Goal: Task Accomplishment & Management: Manage account settings

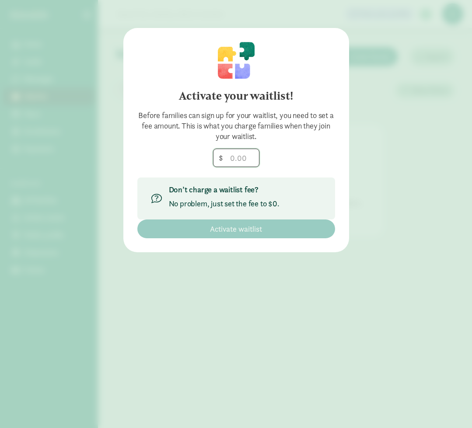
click at [237, 160] on input "number" at bounding box center [235, 157] width 45 height 17
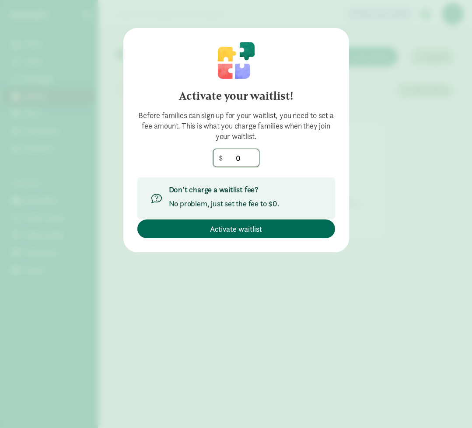
type input "0"
click at [236, 227] on span "Activate waitlist" at bounding box center [236, 229] width 52 height 12
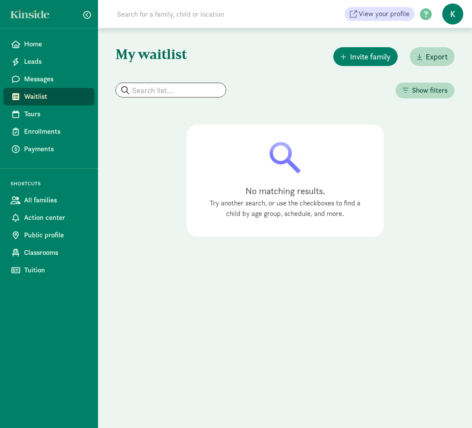
click at [51, 101] on span "Waitlist" at bounding box center [55, 96] width 63 height 10
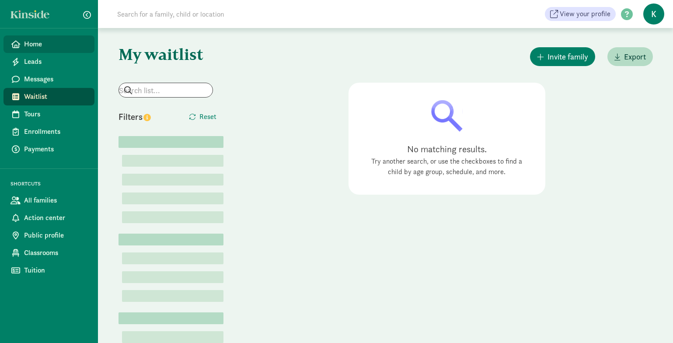
click at [39, 44] on span "Home" at bounding box center [55, 44] width 63 height 10
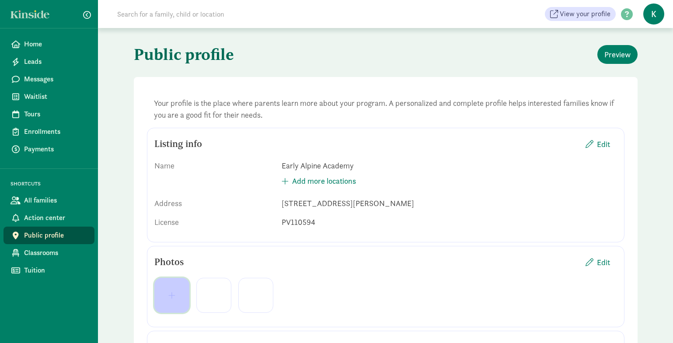
click at [173, 296] on span "button" at bounding box center [171, 295] width 7 height 8
click at [190, 305] on span "button" at bounding box center [182, 305] width 43 height 8
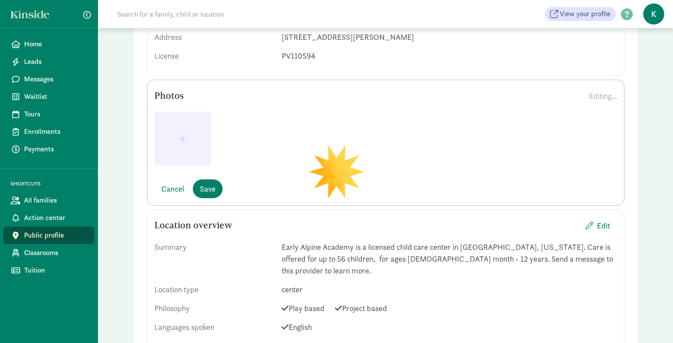
scroll to position [165, 0]
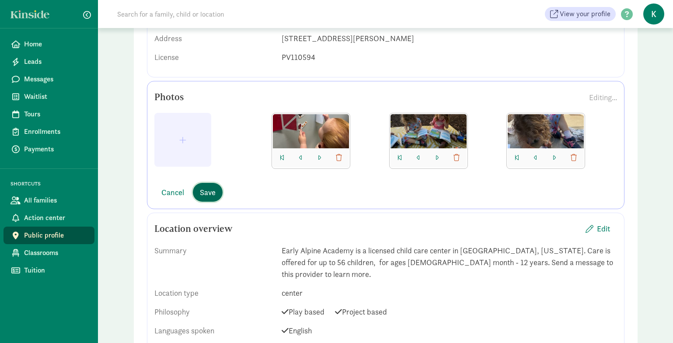
click at [213, 185] on button "Save" at bounding box center [208, 192] width 30 height 19
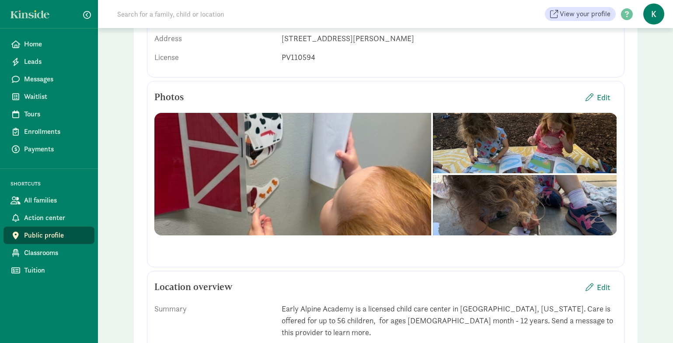
drag, startPoint x: 478, startPoint y: 128, endPoint x: 341, endPoint y: 148, distance: 137.8
click at [341, 148] on div at bounding box center [385, 174] width 463 height 122
click at [599, 97] on span "Edit" at bounding box center [603, 97] width 13 height 12
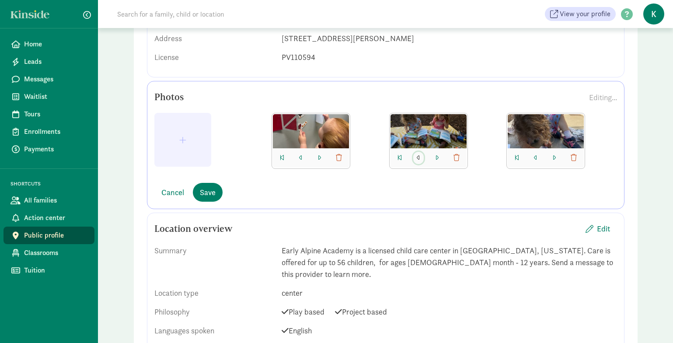
click at [417, 159] on span "button" at bounding box center [418, 157] width 3 height 7
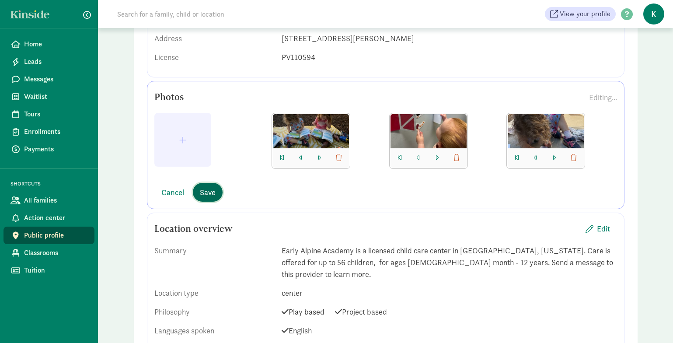
click at [209, 193] on span "Save" at bounding box center [208, 192] width 16 height 12
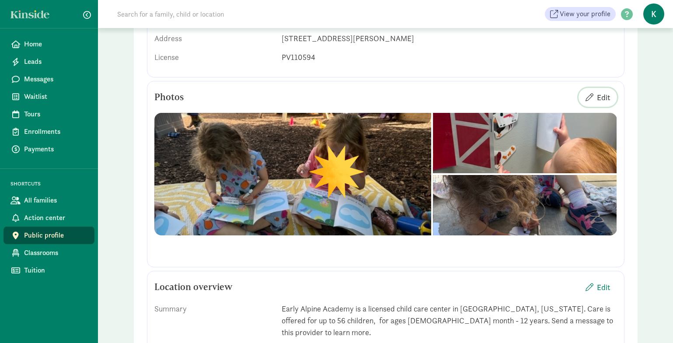
click at [604, 98] on span "Edit" at bounding box center [603, 97] width 13 height 12
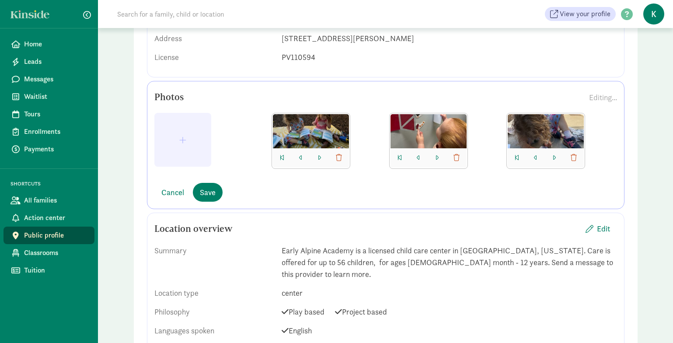
drag, startPoint x: 444, startPoint y: 137, endPoint x: 444, endPoint y: 123, distance: 13.6
click at [444, 123] on div at bounding box center [428, 131] width 76 height 34
click at [591, 17] on span "View your profile" at bounding box center [585, 14] width 51 height 10
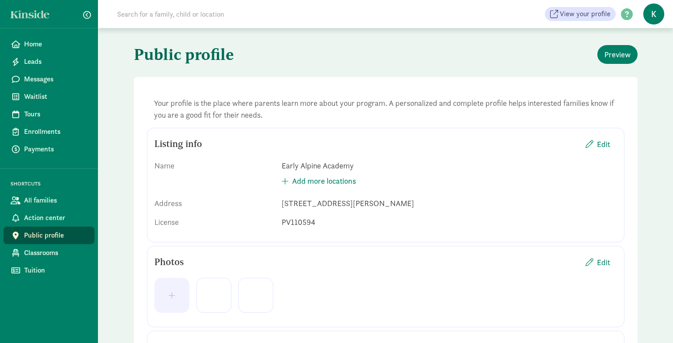
scroll to position [165, 0]
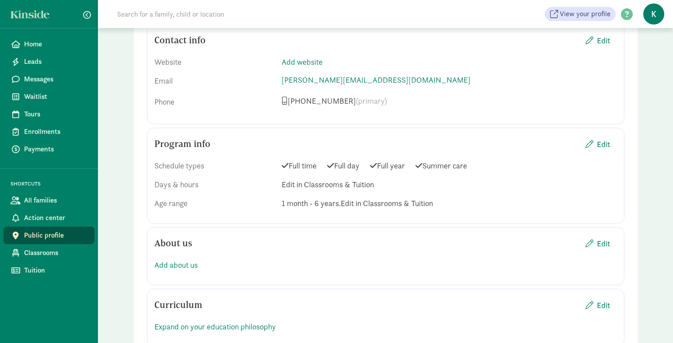
scroll to position [631, 0]
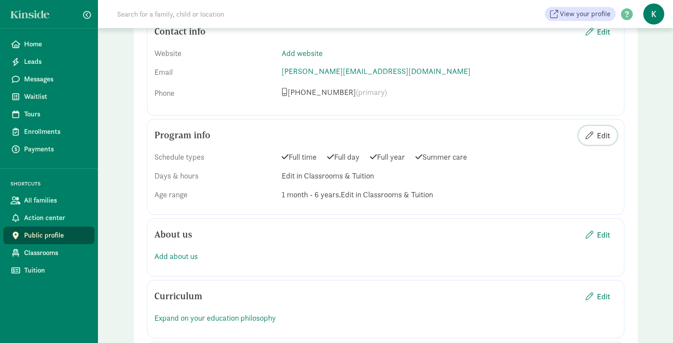
click at [600, 129] on span "Edit" at bounding box center [603, 135] width 13 height 12
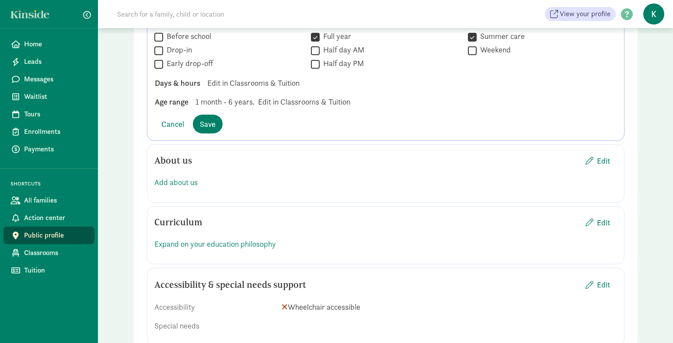
scroll to position [831, 0]
click at [600, 155] on span "Edit" at bounding box center [603, 161] width 13 height 12
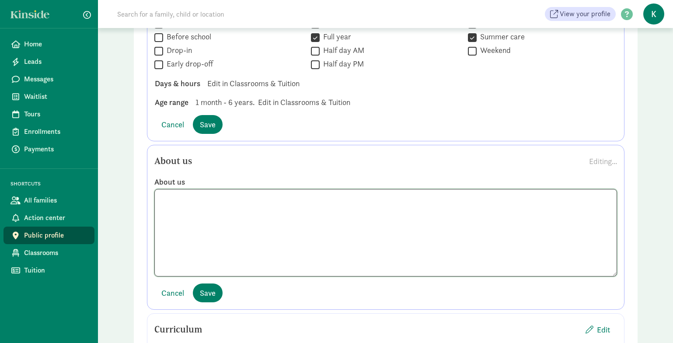
click at [230, 200] on textarea at bounding box center [385, 232] width 463 height 87
paste textarea "Welcome to Early Alpine, an early learning center nestled in the heart of downt…"
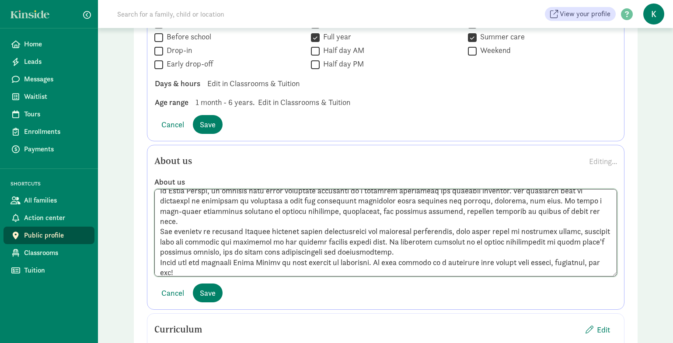
scroll to position [0, 0]
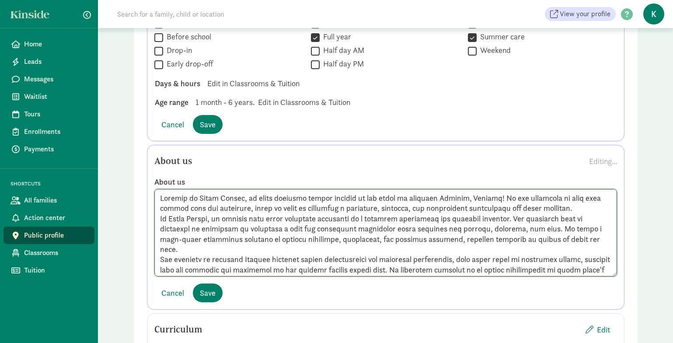
click at [157, 216] on textarea at bounding box center [385, 232] width 463 height 87
type textarea "Welcome to Early Alpine, an early learning center nestled in the heart of downt…"
click at [202, 287] on span "Save" at bounding box center [208, 293] width 16 height 12
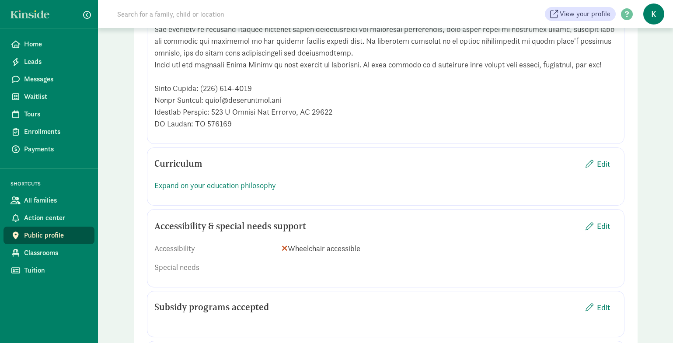
scroll to position [1047, 0]
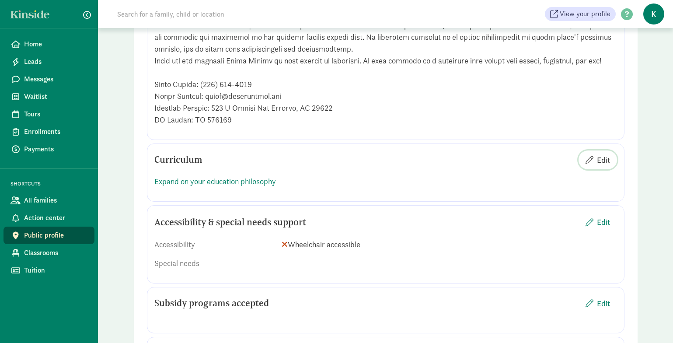
click at [604, 154] on span "Edit" at bounding box center [603, 160] width 13 height 12
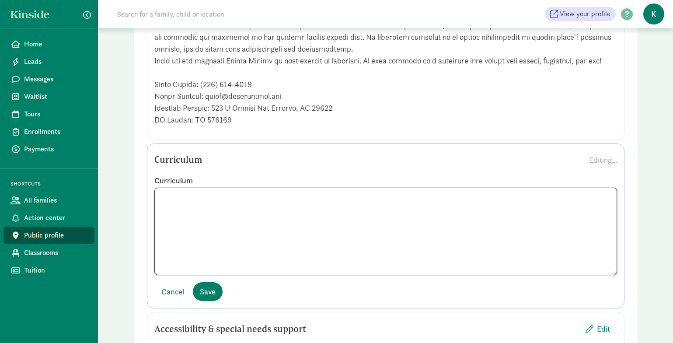
click at [226, 202] on textarea at bounding box center [385, 231] width 463 height 87
paste textarea "Curriculum Philosophy At Early Alpine, we see every moment of the day as an opp…"
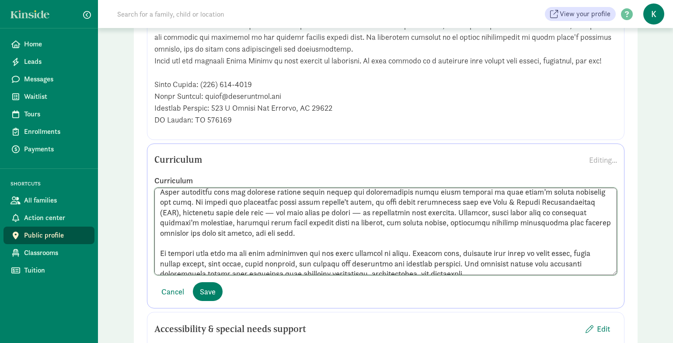
scroll to position [0, 0]
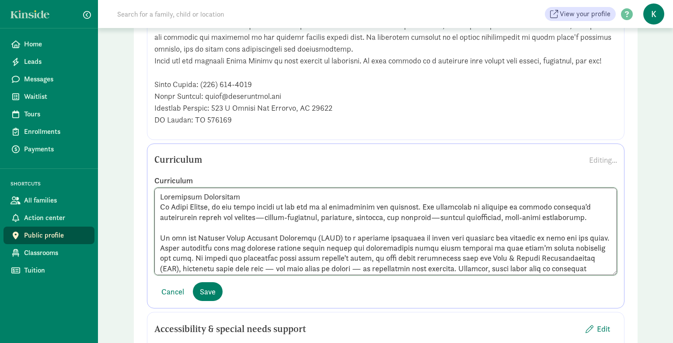
click at [241, 188] on textarea at bounding box center [385, 231] width 463 height 87
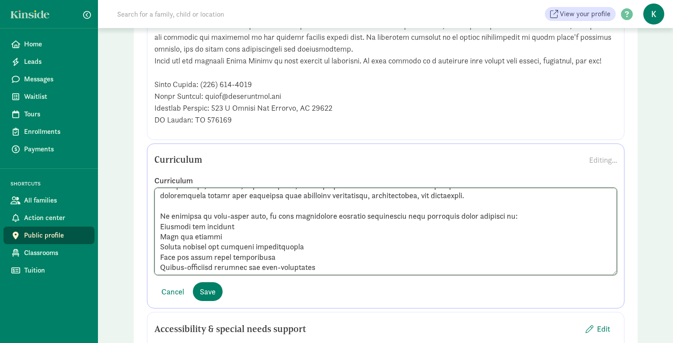
scroll to position [144, 0]
click at [511, 205] on textarea at bounding box center [385, 231] width 463 height 87
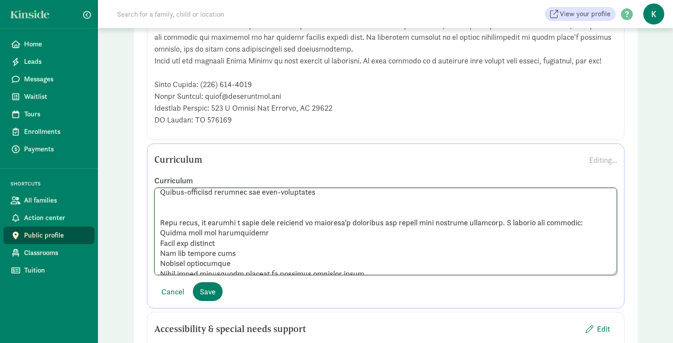
scroll to position [246, 0]
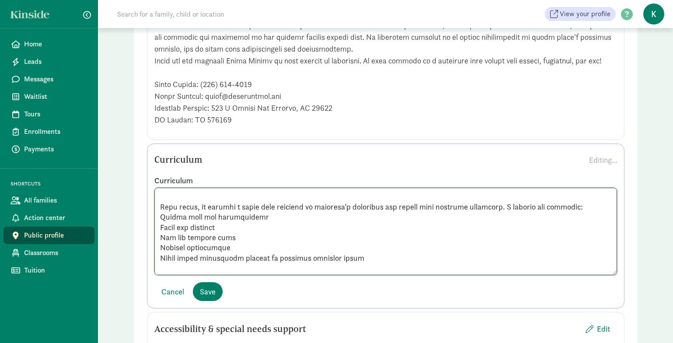
click at [591, 196] on textarea at bounding box center [385, 231] width 463 height 87
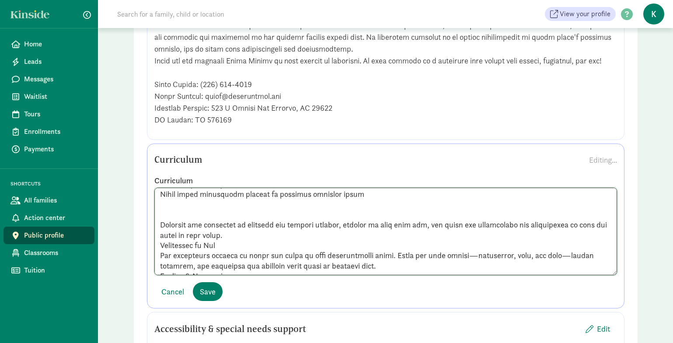
scroll to position [321, 0]
click at [281, 222] on textarea at bounding box center [385, 231] width 463 height 87
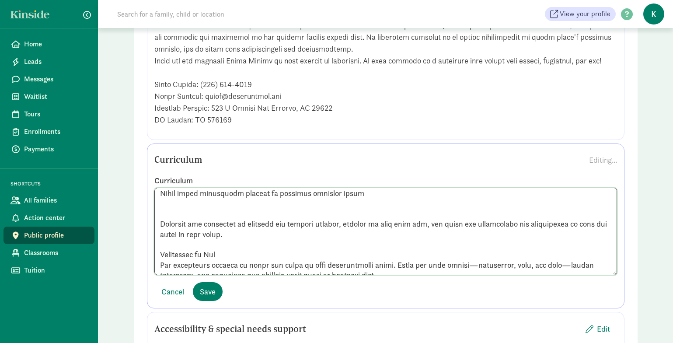
click at [230, 244] on textarea at bounding box center [385, 231] width 463 height 87
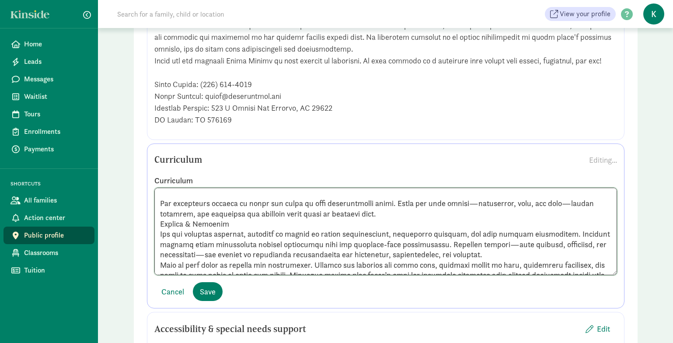
scroll to position [394, 0]
click at [414, 200] on textarea at bounding box center [385, 231] width 463 height 87
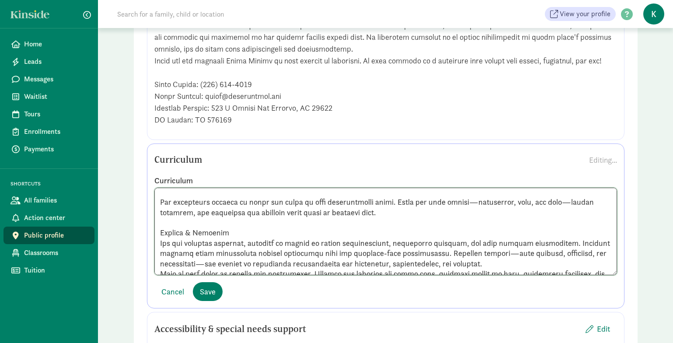
scroll to position [404, 0]
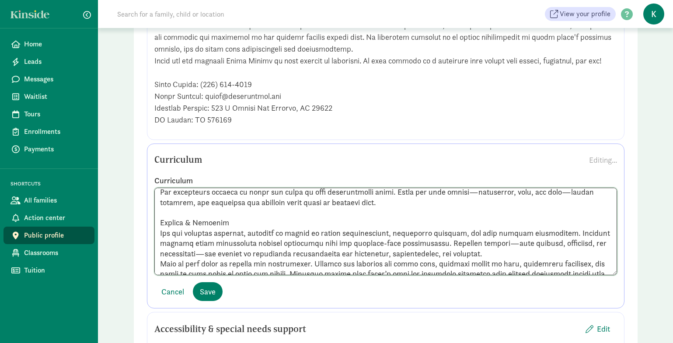
click at [223, 214] on textarea at bounding box center [385, 231] width 463 height 87
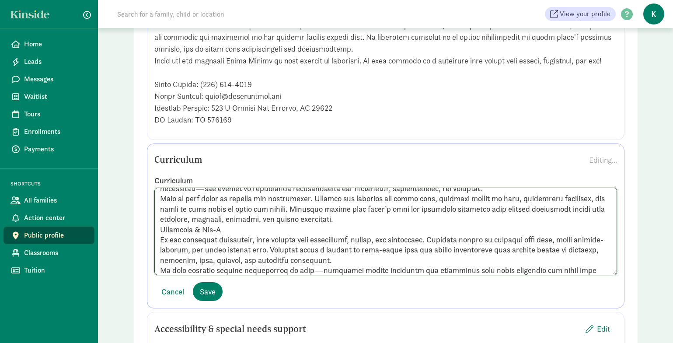
scroll to position [480, 0]
click at [359, 213] on textarea at bounding box center [385, 231] width 463 height 87
click at [353, 208] on textarea at bounding box center [385, 231] width 463 height 87
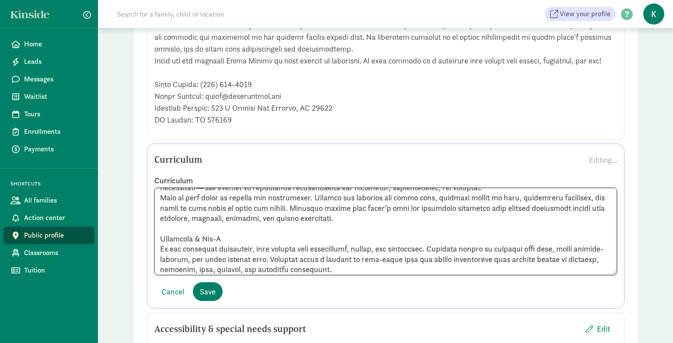
click at [230, 229] on textarea at bounding box center [385, 231] width 463 height 87
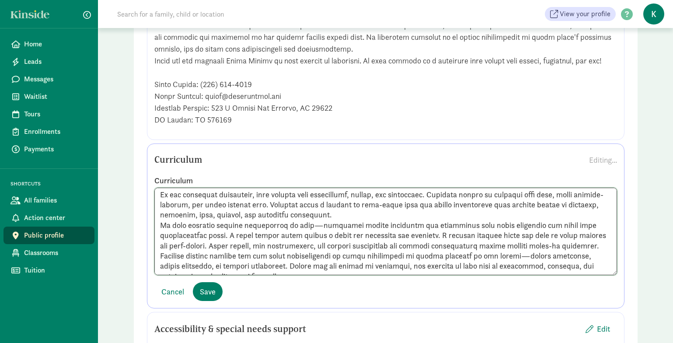
scroll to position [546, 0]
click at [381, 201] on textarea at bounding box center [385, 231] width 463 height 87
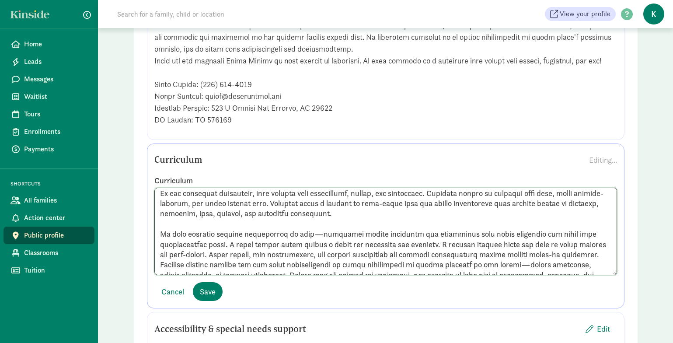
scroll to position [556, 0]
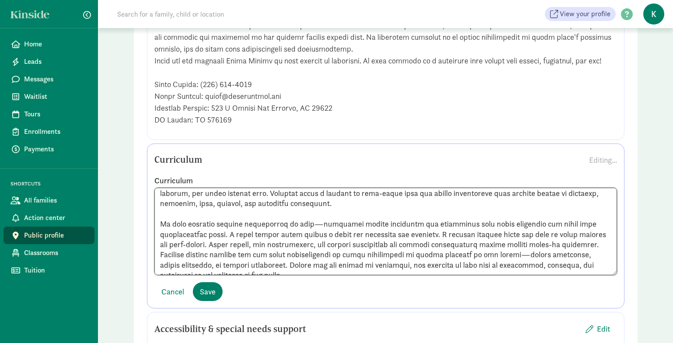
click at [213, 243] on textarea at bounding box center [385, 231] width 463 height 87
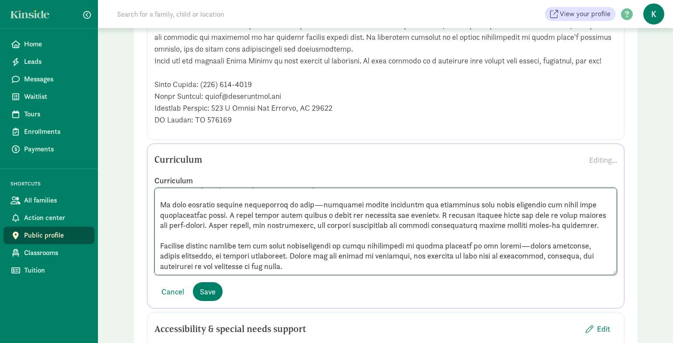
scroll to position [596, 0]
type textarea "Curriculum Philosophy At Early Alpine, we see every moment of the day as an opp…"
click at [206, 286] on span "Save" at bounding box center [208, 292] width 16 height 12
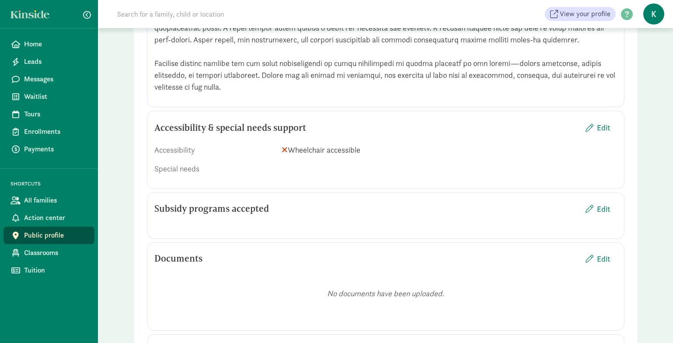
scroll to position [1886, 0]
click at [603, 121] on span "Edit" at bounding box center [603, 127] width 13 height 12
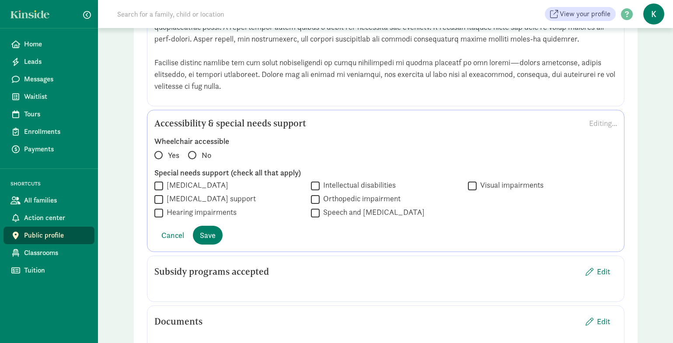
click at [160, 151] on span at bounding box center [158, 155] width 8 height 8
click at [160, 148] on input "Yes" at bounding box center [157, 151] width 6 height 6
radio input "true"
click at [210, 229] on span "Save" at bounding box center [208, 235] width 16 height 12
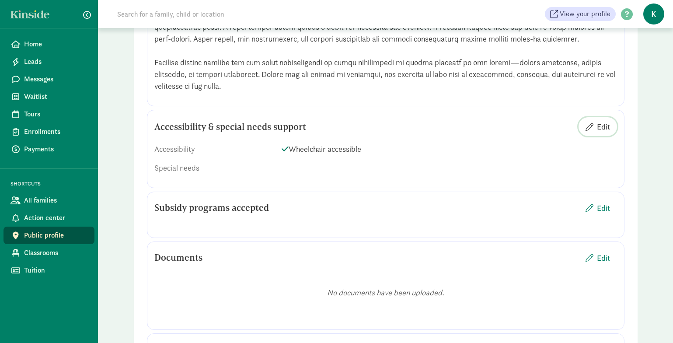
click at [606, 121] on span "Edit" at bounding box center [603, 127] width 13 height 12
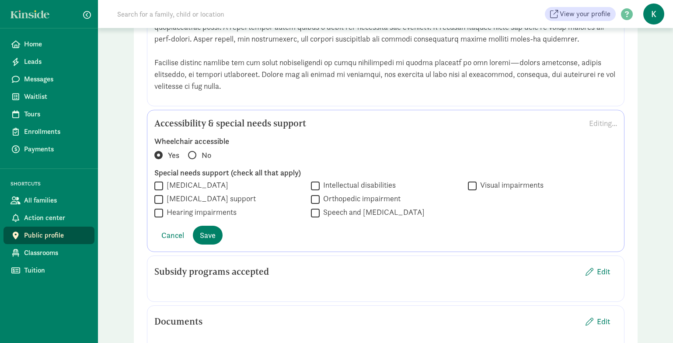
click at [192, 151] on span at bounding box center [192, 155] width 8 height 8
click at [192, 148] on input "No" at bounding box center [191, 151] width 6 height 6
radio input "true"
click at [220, 226] on button "Save" at bounding box center [208, 235] width 30 height 19
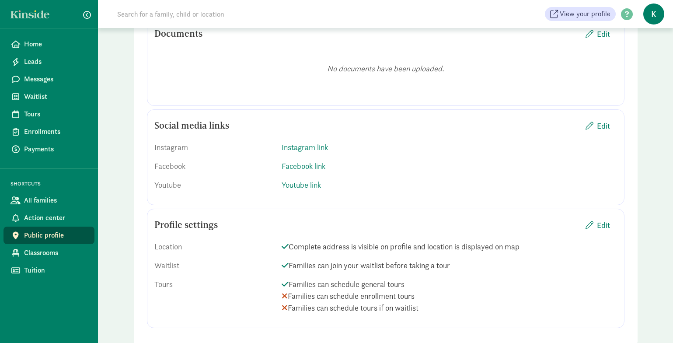
scroll to position [2115, 0]
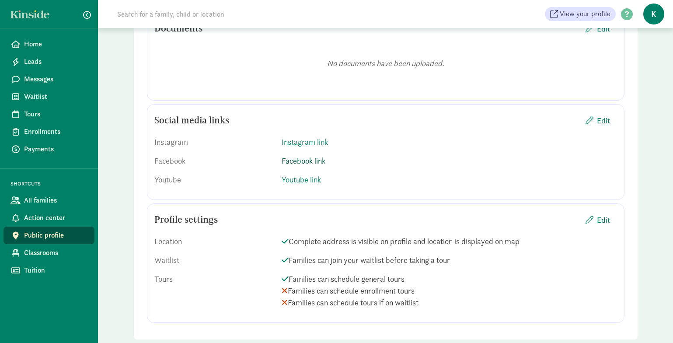
click at [307, 156] on link "Facebook link" at bounding box center [304, 161] width 44 height 10
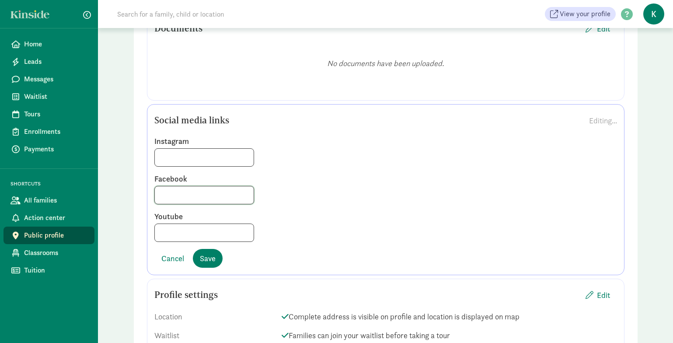
click at [193, 186] on input at bounding box center [204, 194] width 99 height 17
paste input "[URL][DOMAIN_NAME]"
type input "[URL][DOMAIN_NAME]"
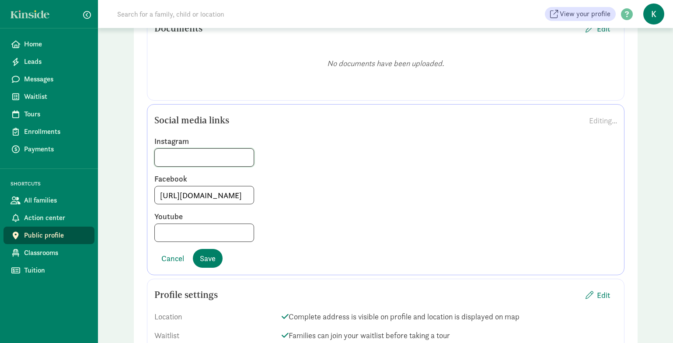
click at [194, 149] on input at bounding box center [204, 157] width 99 height 17
paste input "[URL][DOMAIN_NAME]"
type input "[URL][DOMAIN_NAME]"
click at [213, 252] on span "Save" at bounding box center [208, 258] width 16 height 12
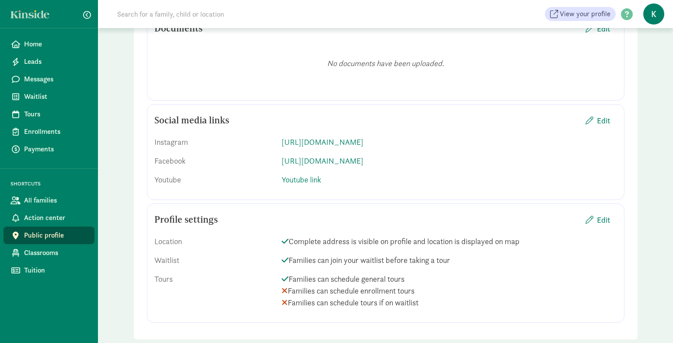
scroll to position [2124, 0]
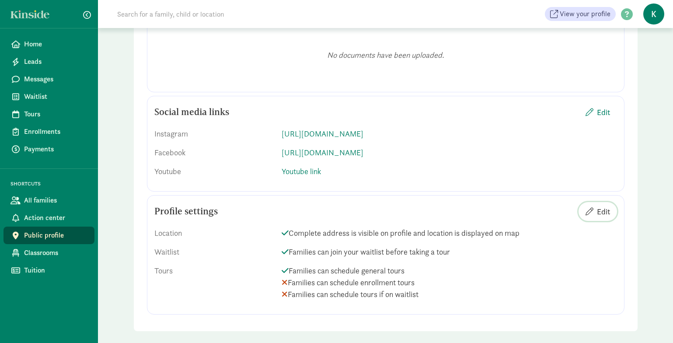
click at [599, 206] on span "Edit" at bounding box center [603, 212] width 13 height 12
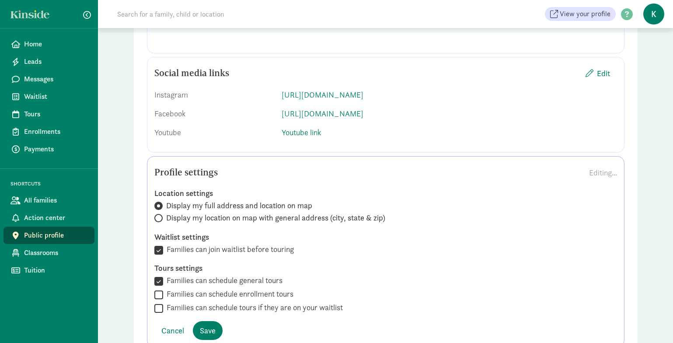
scroll to position [2195, 0]
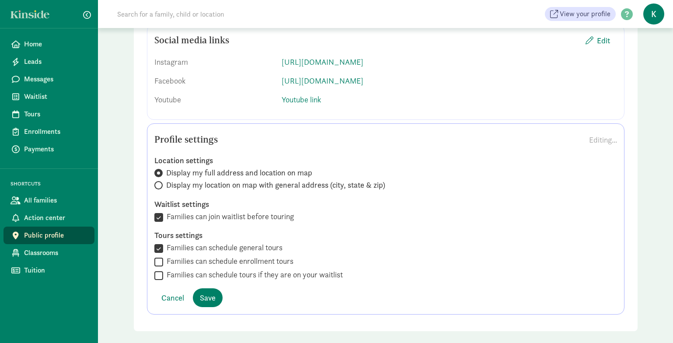
click at [161, 181] on span at bounding box center [158, 185] width 8 height 8
click at [160, 182] on input "Display my location on map with general address (city, state & zip)" at bounding box center [157, 185] width 6 height 6
radio input "true"
click at [160, 169] on span at bounding box center [158, 173] width 8 height 8
click at [160, 170] on input "Display my full address and location on map" at bounding box center [157, 173] width 6 height 6
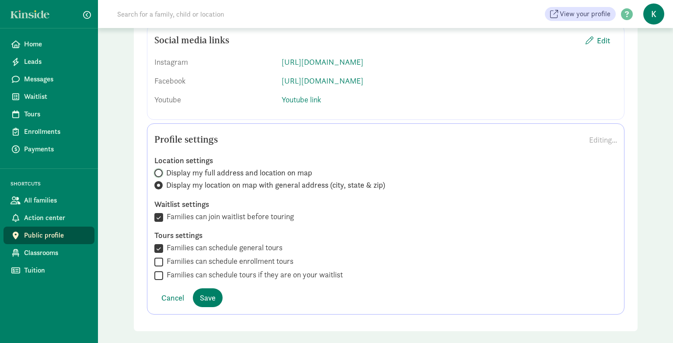
radio input "true"
radio input "false"
click at [208, 292] on span "Save" at bounding box center [208, 298] width 16 height 12
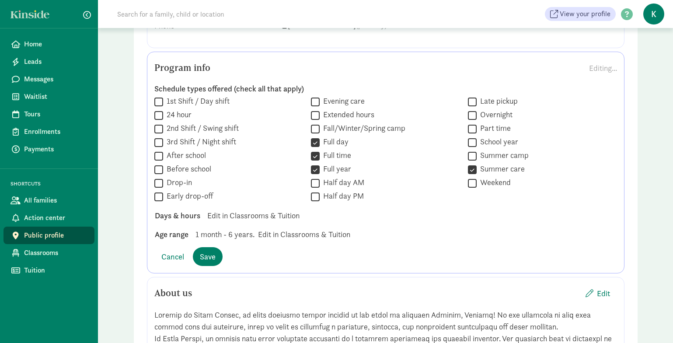
scroll to position [697, 0]
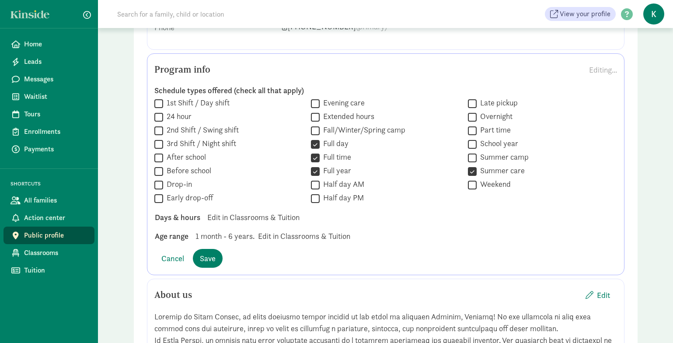
click at [186, 152] on label "After school" at bounding box center [184, 157] width 43 height 10
click at [163, 152] on input "After school" at bounding box center [158, 158] width 9 height 12
checkbox input "true"
click at [160, 179] on input "Drop-in" at bounding box center [158, 185] width 9 height 12
checkbox input "true"
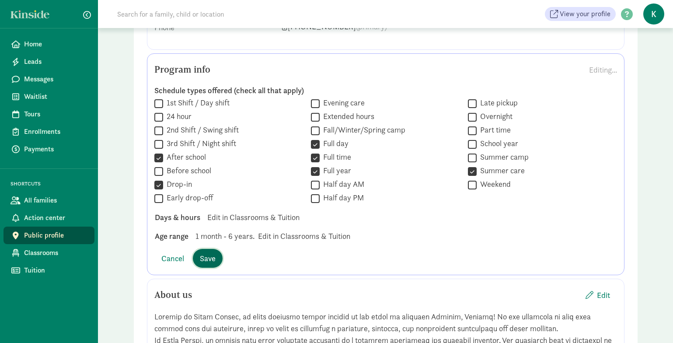
click at [209, 252] on span "Save" at bounding box center [208, 258] width 16 height 12
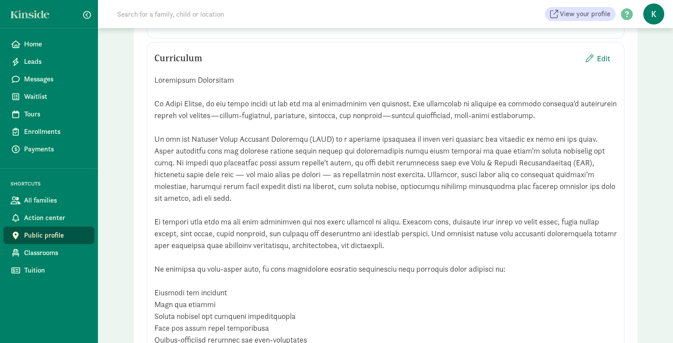
scroll to position [1065, 0]
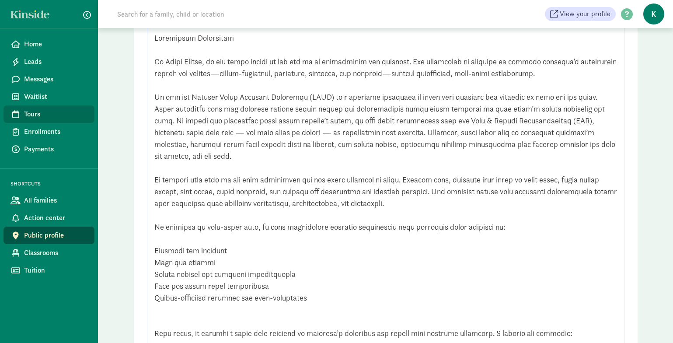
click at [47, 111] on span "Tours" at bounding box center [55, 114] width 63 height 10
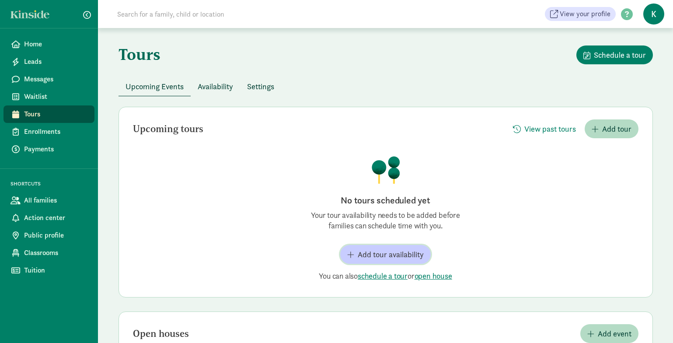
click at [395, 258] on span "Add tour availability" at bounding box center [391, 254] width 66 height 12
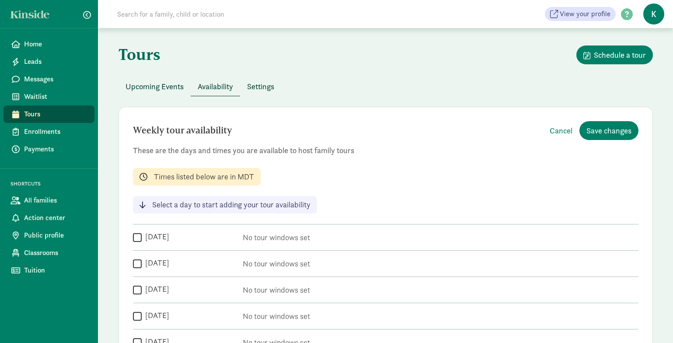
click at [135, 238] on input "Monday" at bounding box center [137, 237] width 9 height 12
checkbox input "true"
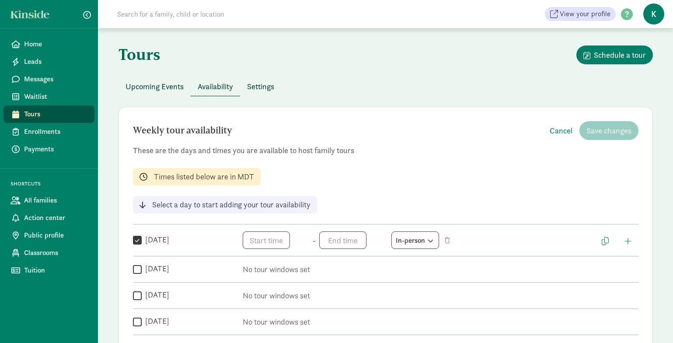
click at [137, 268] on input "Tuesday" at bounding box center [137, 269] width 9 height 12
checkbox input "true"
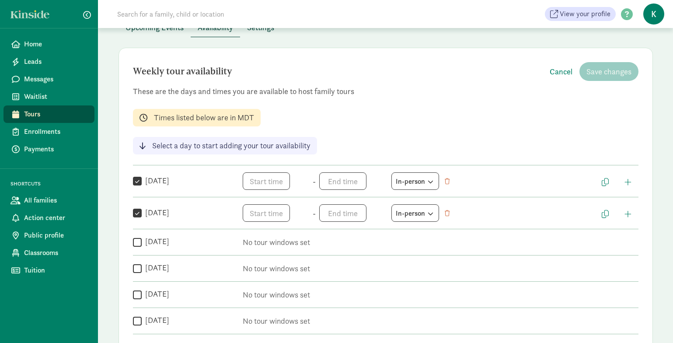
scroll to position [60, 0]
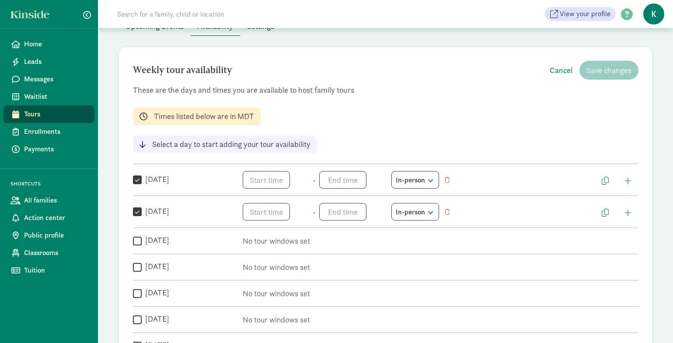
click at [137, 242] on input "Wednesday" at bounding box center [137, 241] width 9 height 12
checkbox input "true"
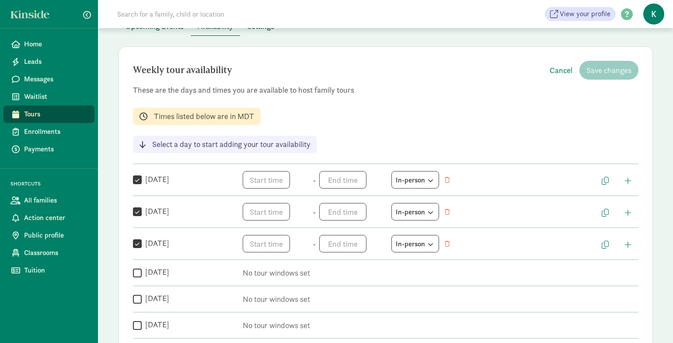
click at [135, 274] on input "Thursday" at bounding box center [137, 273] width 9 height 12
checkbox input "true"
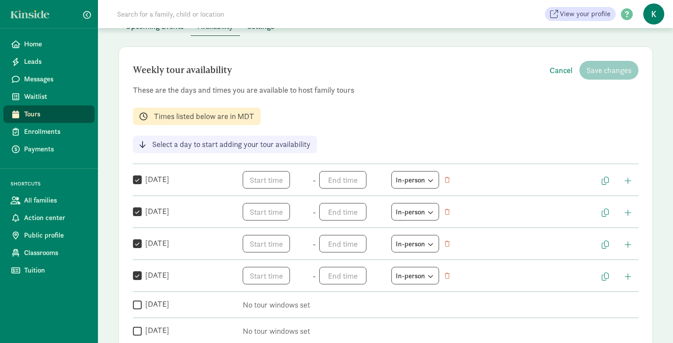
click at [136, 305] on input "Friday" at bounding box center [137, 305] width 9 height 12
checkbox input "true"
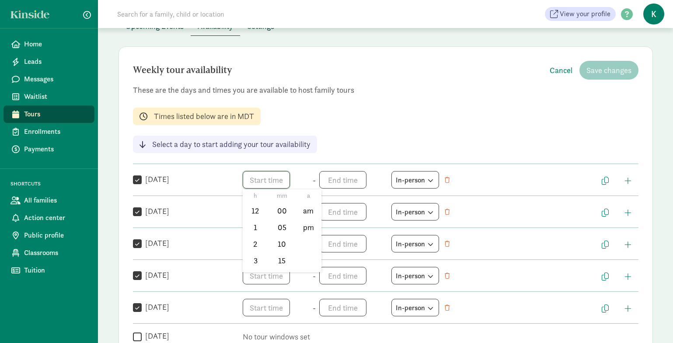
click at [258, 178] on span "h 12 1 2 3 4 5 6 7 8 9 10 11 mm 00 05 10 15 20 25 30 35 40 45 50 55 a am pm" at bounding box center [276, 179] width 66 height 17
click at [256, 240] on li "4" at bounding box center [256, 238] width 26 height 17
click at [285, 216] on li "00" at bounding box center [282, 210] width 26 height 17
click at [304, 227] on li "pm" at bounding box center [308, 227] width 26 height 17
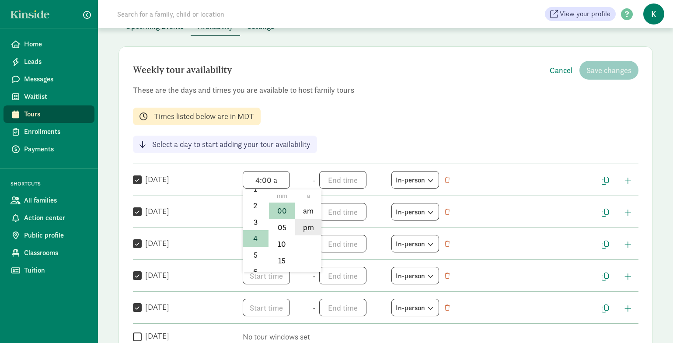
type input "4:00 pm"
click at [330, 180] on span "h 12 1 2 3 4 5 6 7 8 9 10 11 mm 00 05 10 15 20 25 30 35 40 45 50 55 a am pm" at bounding box center [352, 179] width 66 height 17
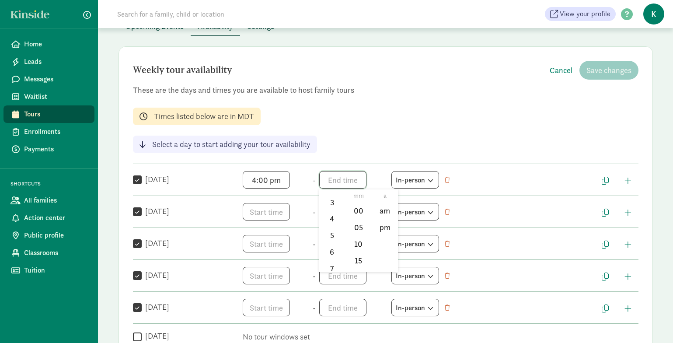
scroll to position [62, 0]
click at [334, 247] on li "6" at bounding box center [332, 248] width 26 height 17
click at [358, 209] on li "00" at bounding box center [358, 210] width 26 height 17
click at [385, 221] on li "pm" at bounding box center [385, 227] width 26 height 17
type input "6:00 pm"
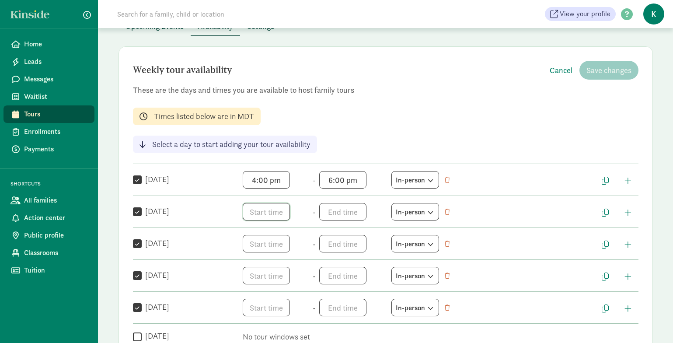
click at [252, 212] on span "h 12 1 2 3 4 5 6 7 8 9 10 11 mm 00 05 10 15 20 25 30 35 40 45 50 55 a am pm" at bounding box center [276, 211] width 66 height 17
click at [255, 270] on li "4" at bounding box center [256, 271] width 26 height 17
click at [281, 239] on li "00" at bounding box center [282, 242] width 26 height 17
click at [303, 253] on li "pm" at bounding box center [308, 259] width 26 height 17
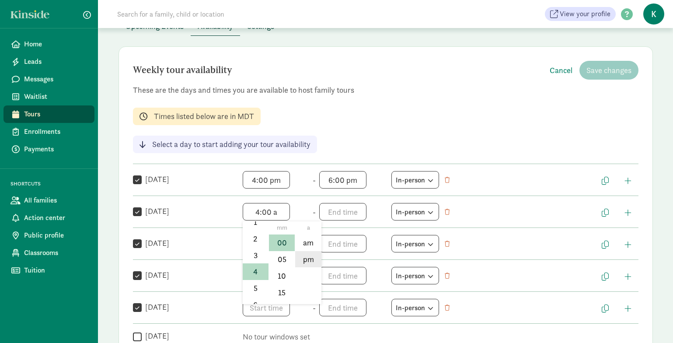
type input "4:00 pm"
click at [331, 211] on span "h 12 1 2 3 4 5 6 7 8 9 10 11 mm 00 05 10 15 20 25 30 35 40 45 50 55 a am pm" at bounding box center [352, 211] width 66 height 17
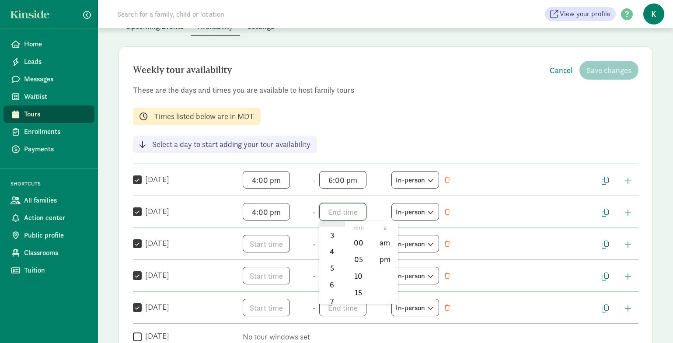
scroll to position [60, 0]
click at [331, 283] on li "6" at bounding box center [332, 282] width 26 height 17
click at [361, 244] on li "00" at bounding box center [358, 242] width 26 height 17
click at [390, 256] on li "pm" at bounding box center [385, 259] width 26 height 17
type input "6:00 pm"
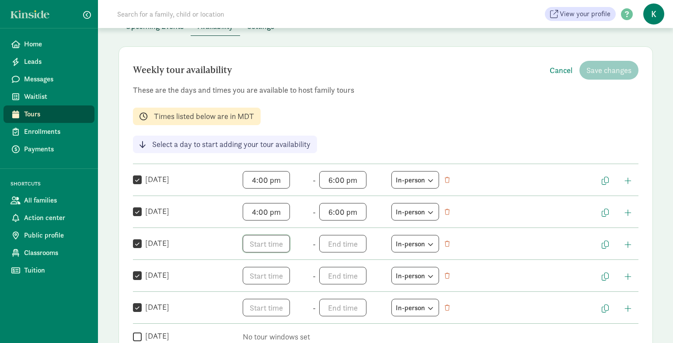
click at [247, 245] on span "h 12 1 2 3 4 5 6 7 8 9 10 11 mm 00 05 10 15 20 25 30 35 40 45 50 55 a am pm" at bounding box center [276, 243] width 66 height 17
click at [258, 290] on li "4" at bounding box center [256, 294] width 26 height 17
click at [282, 278] on li "00" at bounding box center [282, 274] width 26 height 17
click at [316, 291] on li "pm" at bounding box center [308, 291] width 26 height 17
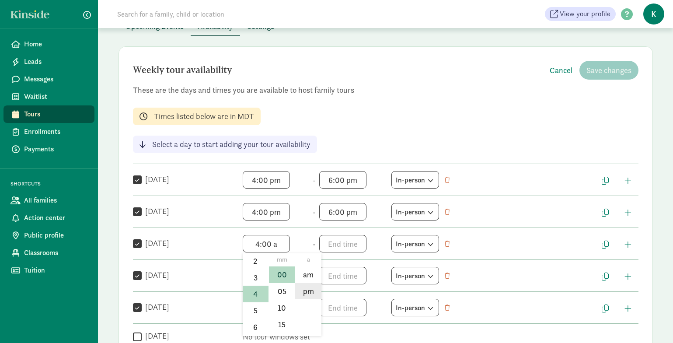
type input "4:00 pm"
click at [329, 248] on span "h 12 1 2 3 4 5 6 7 8 9 10 11 mm 00 05 10 15 20 25 30 35 40 45 50 55 a am pm" at bounding box center [352, 243] width 66 height 17
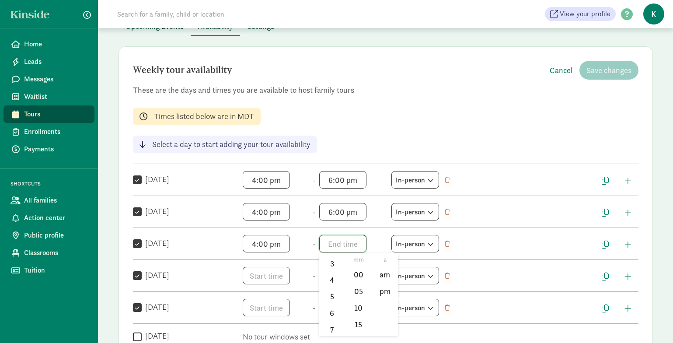
scroll to position [62, 0]
click at [333, 312] on li "6" at bounding box center [332, 312] width 26 height 17
click at [362, 275] on li "00" at bounding box center [358, 274] width 26 height 17
click at [386, 284] on li "pm" at bounding box center [385, 291] width 26 height 17
type input "6:00 pm"
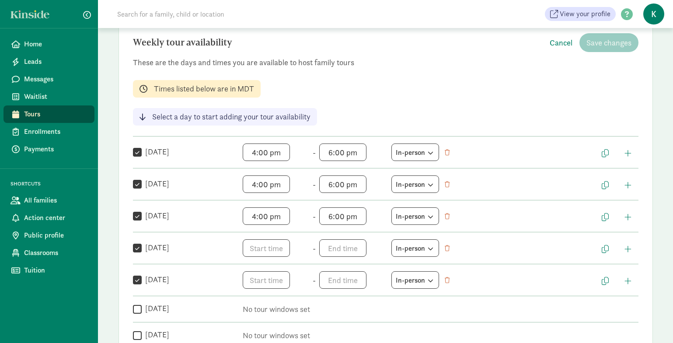
scroll to position [91, 0]
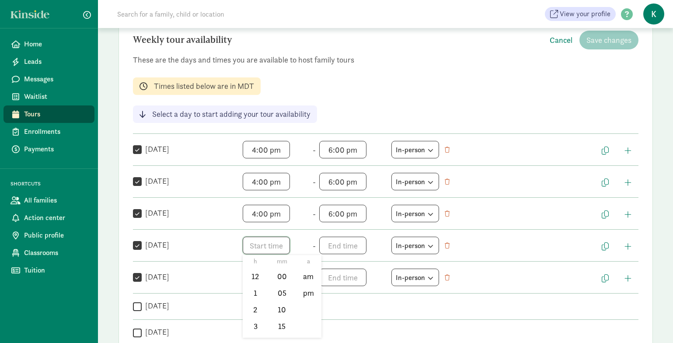
click at [255, 245] on span "h 12 1 2 3 4 5 6 7 8 9 10 11 mm 00 05 10 15 20 25 30 35 40 45 50 55 a am pm" at bounding box center [276, 245] width 66 height 17
click at [256, 278] on li "4" at bounding box center [256, 277] width 26 height 17
click at [279, 280] on li "00" at bounding box center [282, 276] width 26 height 17
click at [300, 293] on li "pm" at bounding box center [308, 293] width 26 height 17
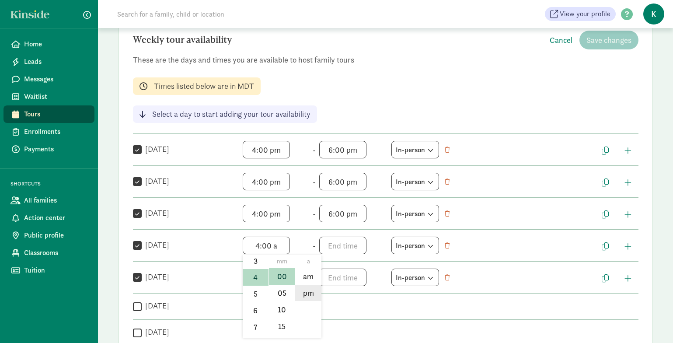
type input "4:00 pm"
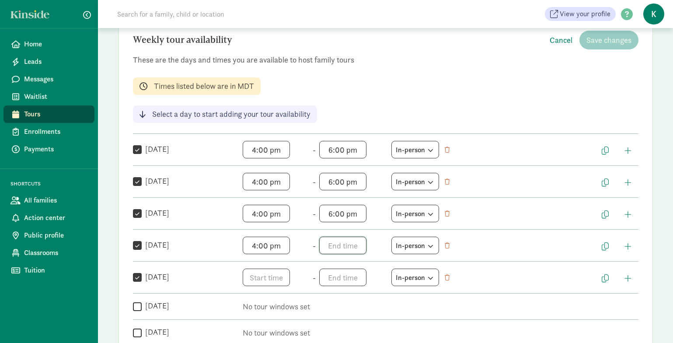
click at [331, 245] on span "h 12 1 2 3 4 5 6 7 8 9 10 11 mm 00 05 10 15 20 25 30 35 40 45 50 55 a am pm" at bounding box center [352, 245] width 66 height 17
click at [329, 315] on li "6" at bounding box center [332, 315] width 26 height 17
click at [360, 278] on li "00" at bounding box center [358, 276] width 26 height 17
click at [385, 286] on li "pm" at bounding box center [385, 293] width 26 height 17
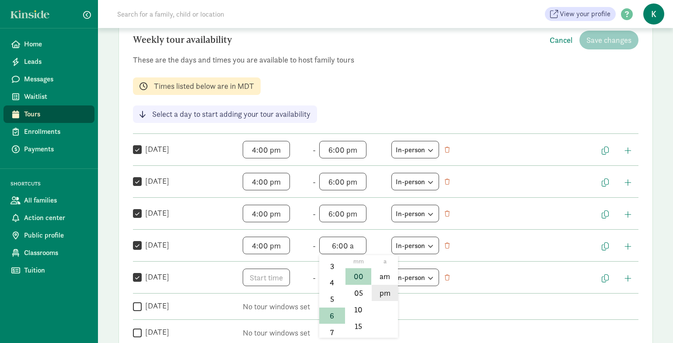
type input "6:00 pm"
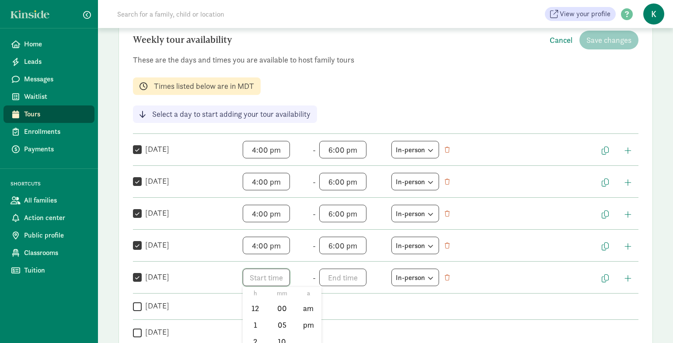
click at [251, 279] on span "h 12 1 2 3 4 5 6 7 8 9 10 11 mm 00 05 10 15 20 25 30 35 40 45 50 55 a am pm" at bounding box center [276, 276] width 66 height 17
click at [258, 328] on li "4" at bounding box center [256, 327] width 26 height 17
click at [286, 303] on li "00" at bounding box center [282, 303] width 26 height 17
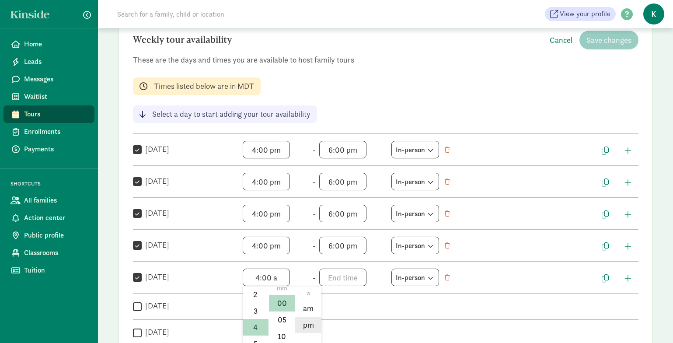
click at [309, 325] on li "pm" at bounding box center [308, 325] width 26 height 17
type input "4:00 pm"
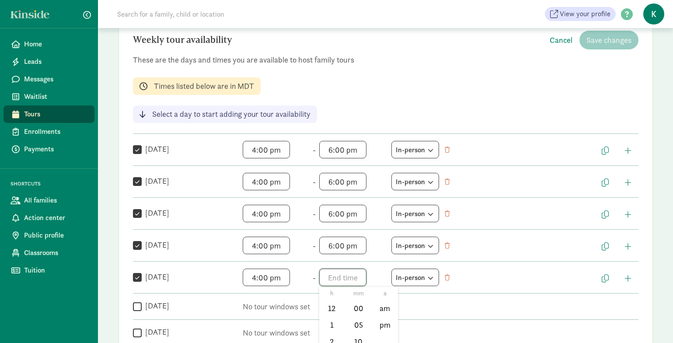
click at [330, 279] on span "h 12 1 2 3 4 5 6 7 8 9 10 11 mm 00 05 10 15 20 25 30 35 40 45 50 55 a am pm" at bounding box center [352, 276] width 66 height 17
click at [332, 324] on li "6" at bounding box center [332, 322] width 26 height 17
click at [353, 306] on li "00" at bounding box center [358, 308] width 26 height 17
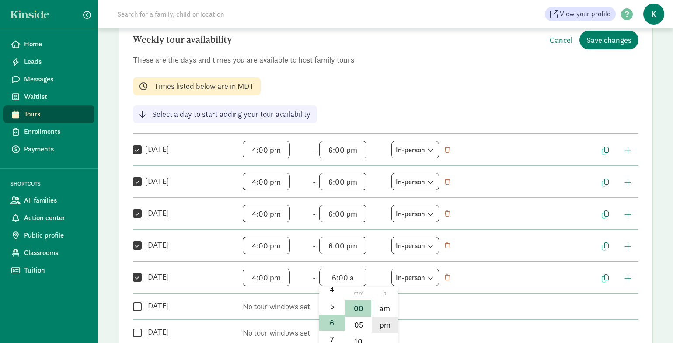
click at [388, 323] on li "pm" at bounding box center [385, 325] width 26 height 17
type input "6:00 pm"
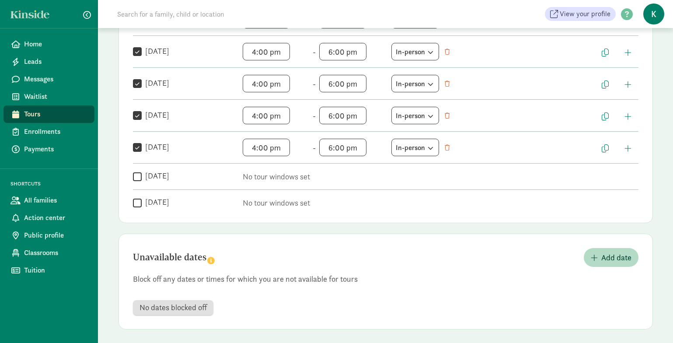
scroll to position [224, 0]
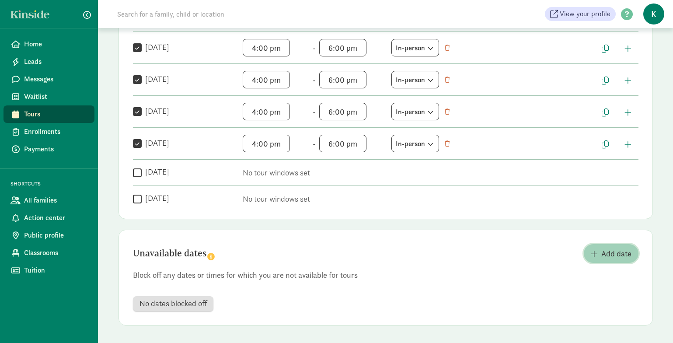
click at [620, 252] on span "Add date" at bounding box center [616, 253] width 30 height 12
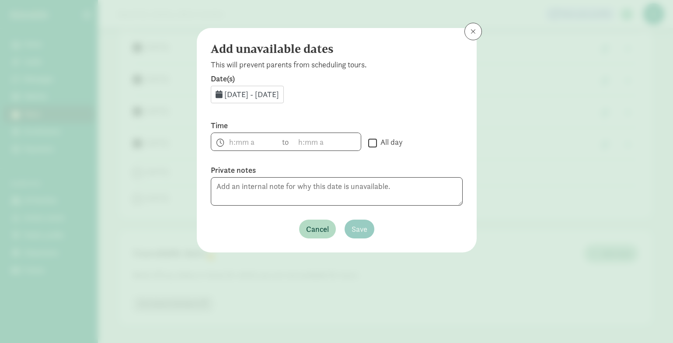
click at [223, 92] on div "Aug 21, 2025 - Aug 31, 2025" at bounding box center [247, 94] width 73 height 17
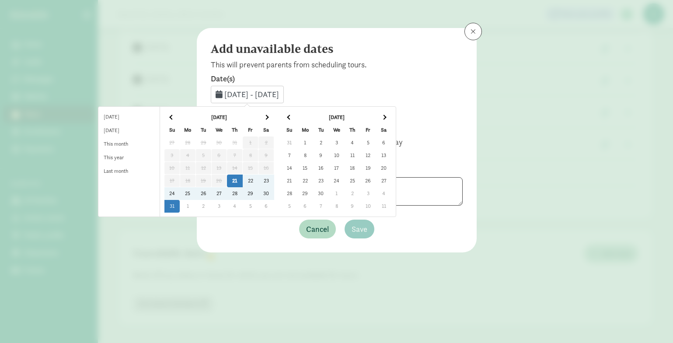
click at [313, 140] on td "1" at bounding box center [305, 142] width 16 height 13
click at [313, 139] on td "1" at bounding box center [305, 142] width 16 height 13
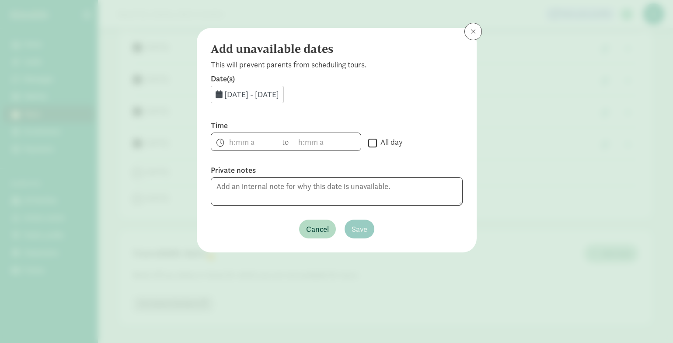
click at [373, 143] on input "All day" at bounding box center [372, 143] width 9 height 12
checkbox input "true"
click at [338, 188] on textarea at bounding box center [337, 191] width 252 height 28
type textarea "Closed for Labor Day"
click at [362, 228] on span "Save" at bounding box center [360, 229] width 16 height 12
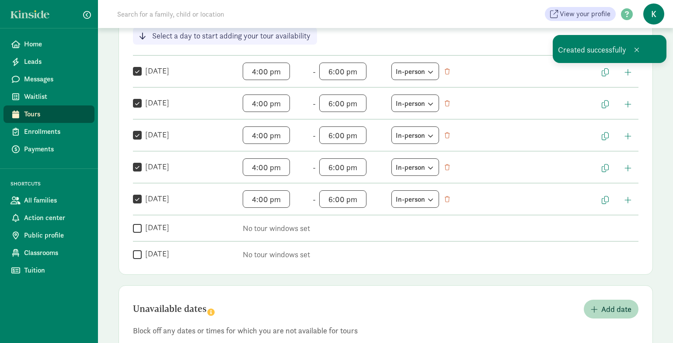
scroll to position [0, 0]
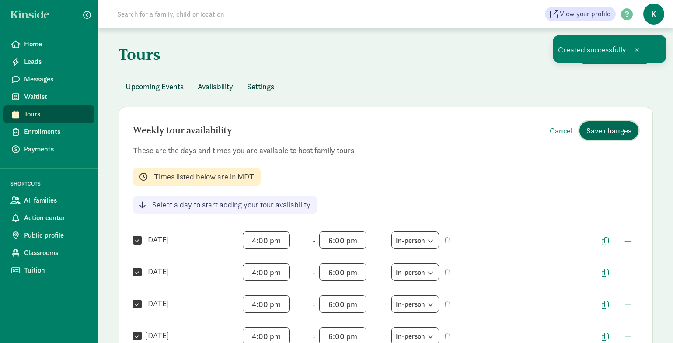
click at [596, 134] on span "Save changes" at bounding box center [608, 131] width 45 height 12
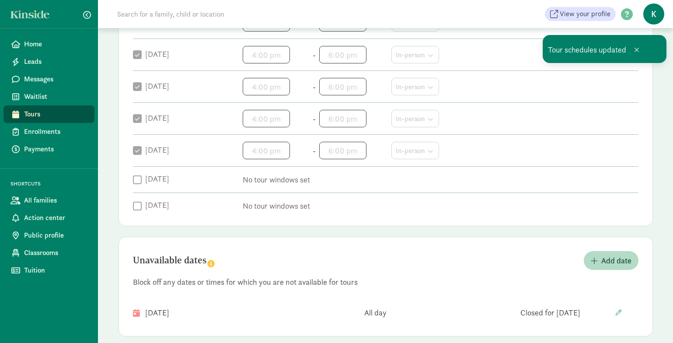
scroll to position [228, 0]
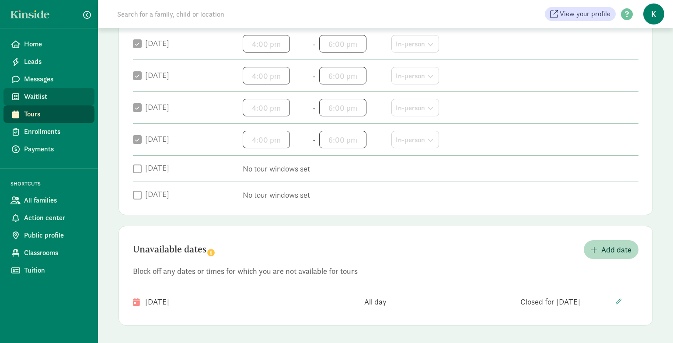
click at [49, 99] on span "Waitlist" at bounding box center [55, 96] width 63 height 10
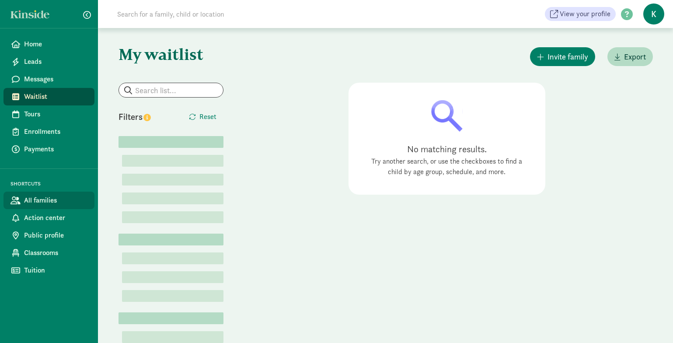
click at [57, 205] on span "All families" at bounding box center [55, 200] width 63 height 10
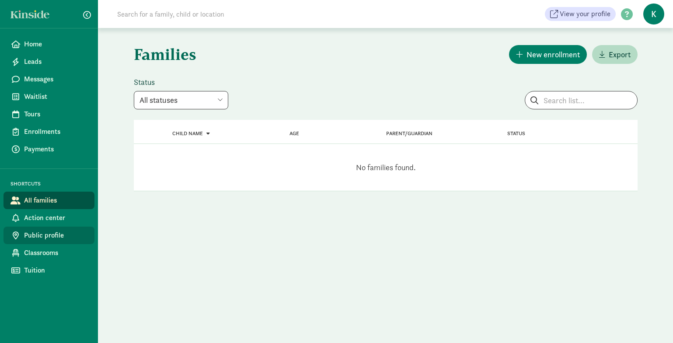
click at [58, 237] on span "Public profile" at bounding box center [55, 235] width 63 height 10
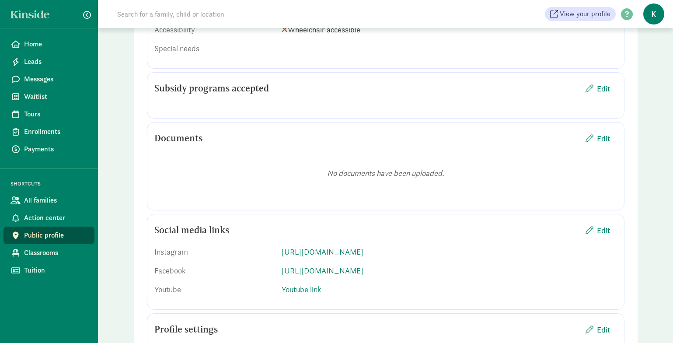
scroll to position [1875, 0]
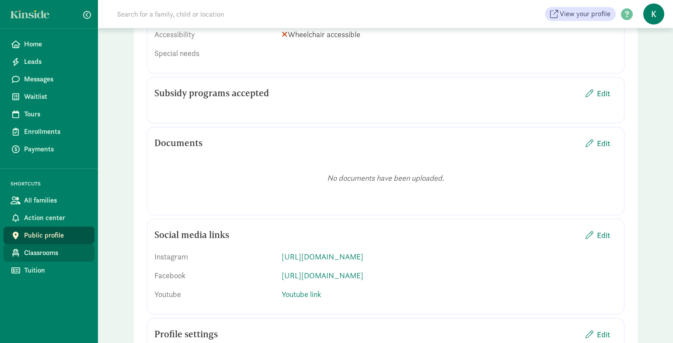
click at [62, 251] on span "Classrooms" at bounding box center [55, 252] width 63 height 10
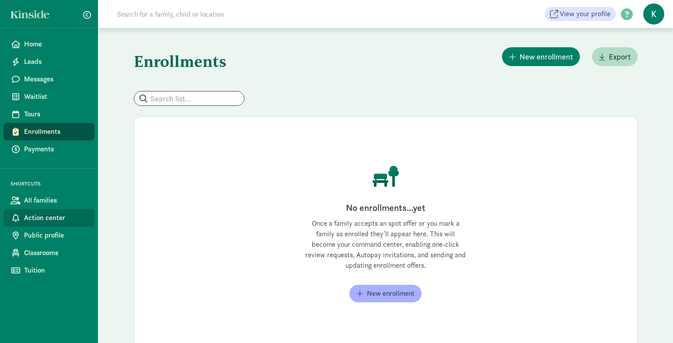
click at [63, 222] on span "Action center" at bounding box center [55, 218] width 63 height 10
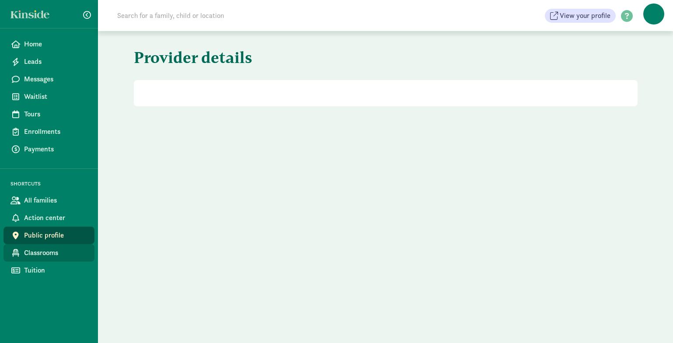
click at [55, 256] on span "Classrooms" at bounding box center [55, 252] width 63 height 10
